Goal: Transaction & Acquisition: Purchase product/service

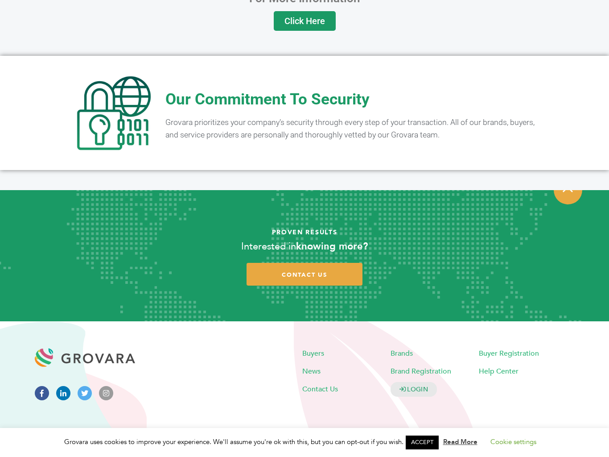
scroll to position [1629, 0]
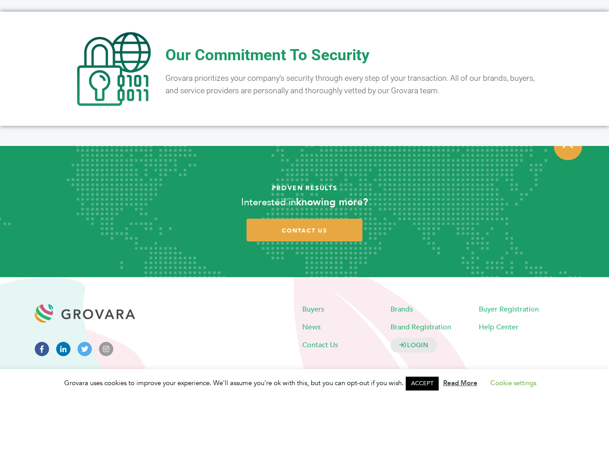
click at [112, 401] on icon at bounding box center [106, 408] width 14 height 14
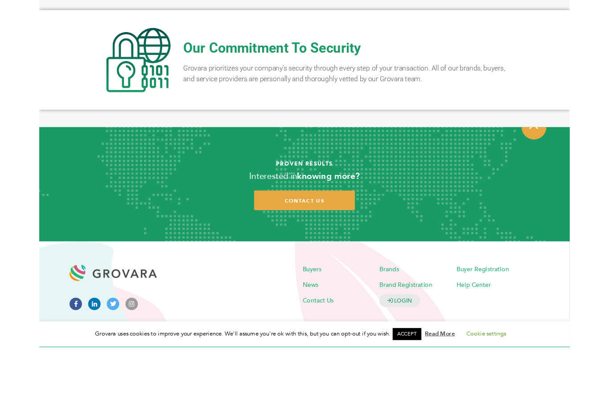
scroll to position [1688, 0]
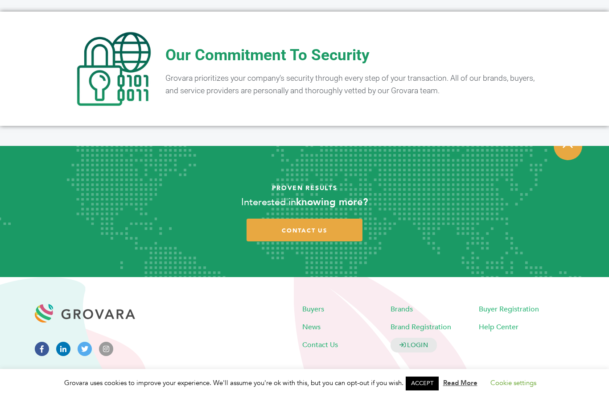
click at [65, 342] on icon at bounding box center [63, 349] width 14 height 14
click at [38, 342] on icon at bounding box center [42, 349] width 14 height 14
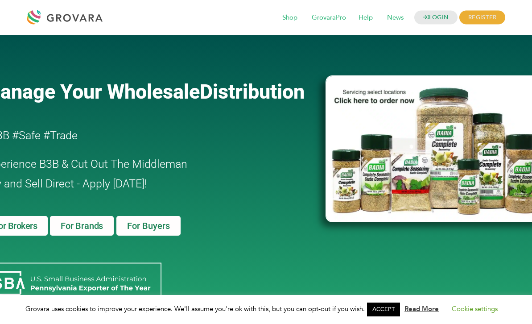
scroll to position [0, 0]
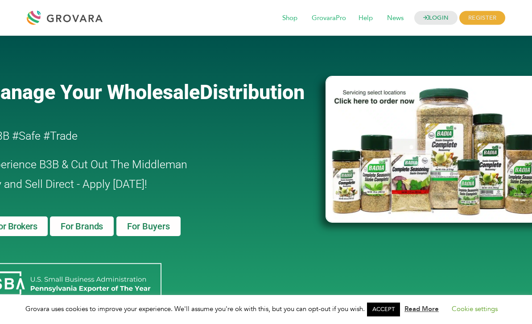
click at [450, 67] on div at bounding box center [437, 210] width 233 height 340
click at [304, 57] on div at bounding box center [150, 58] width 334 height 27
click at [296, 16] on span "Shop" at bounding box center [290, 18] width 28 height 17
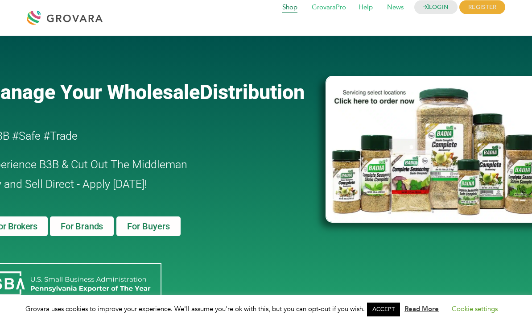
click at [293, 14] on span "Shop" at bounding box center [290, 7] width 28 height 17
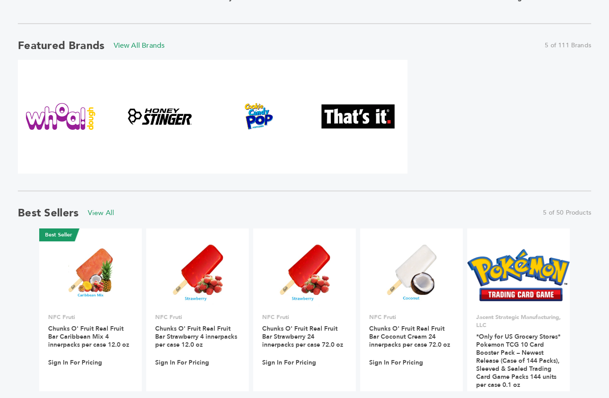
scroll to position [589, 0]
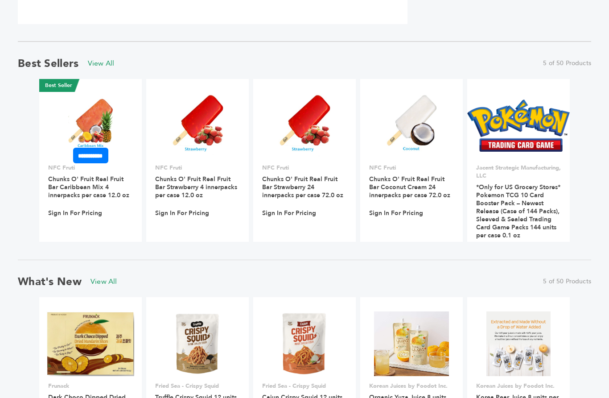
click at [88, 124] on img at bounding box center [90, 125] width 45 height 64
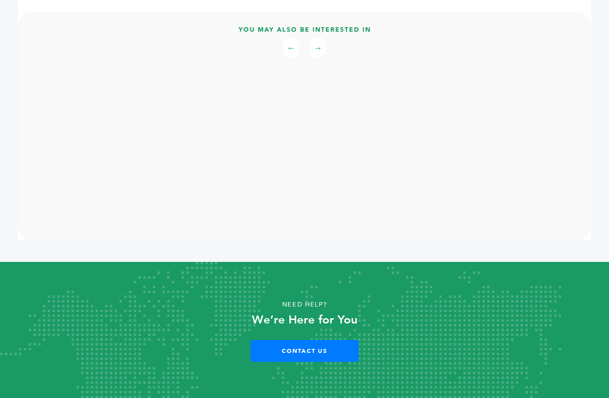
scroll to position [573, 0]
